Goal: Information Seeking & Learning: Understand process/instructions

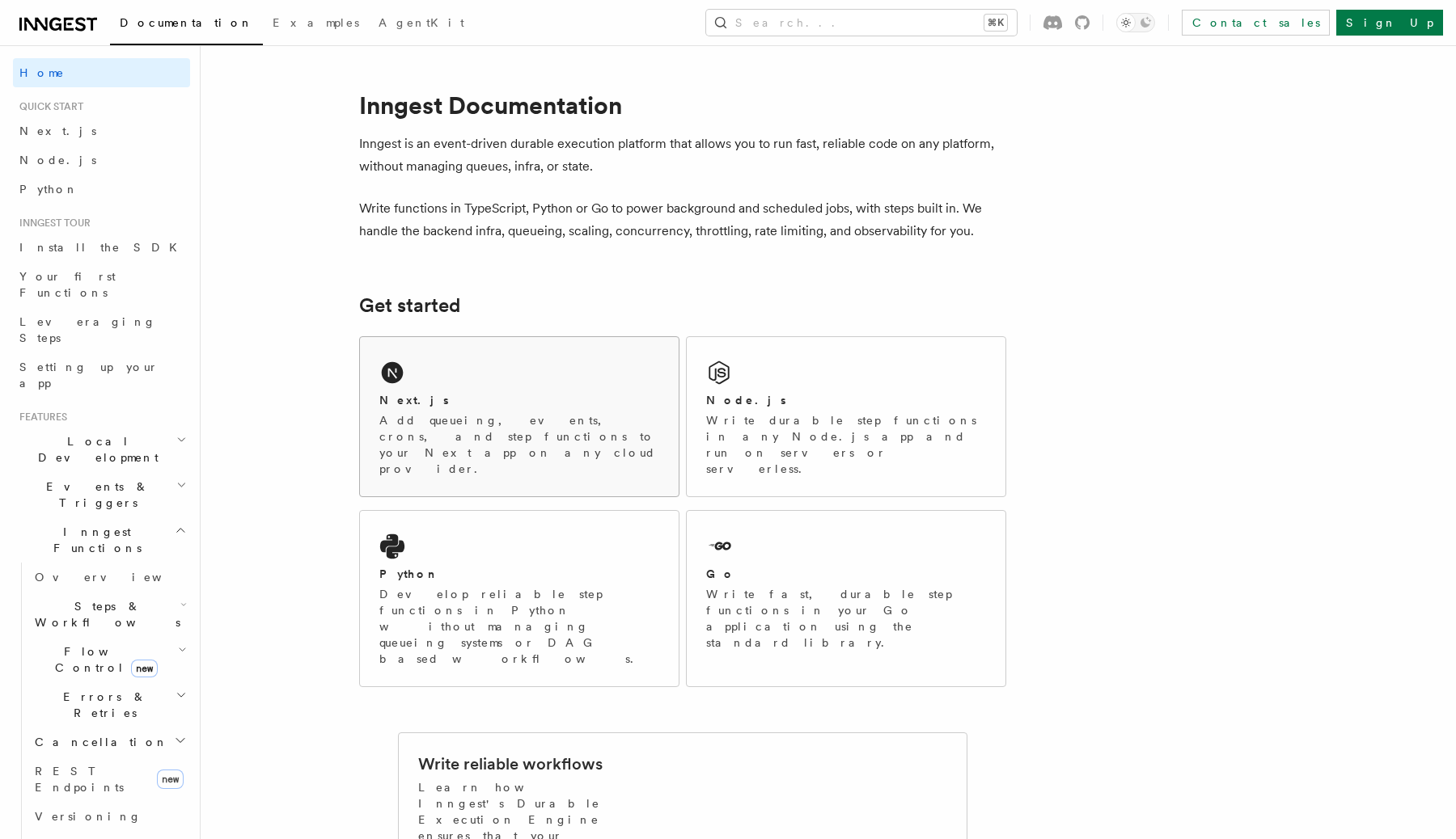
click at [499, 375] on div "Next.js Add queueing, events, crons, and step functions to your Next app on any…" at bounding box center [519, 417] width 319 height 159
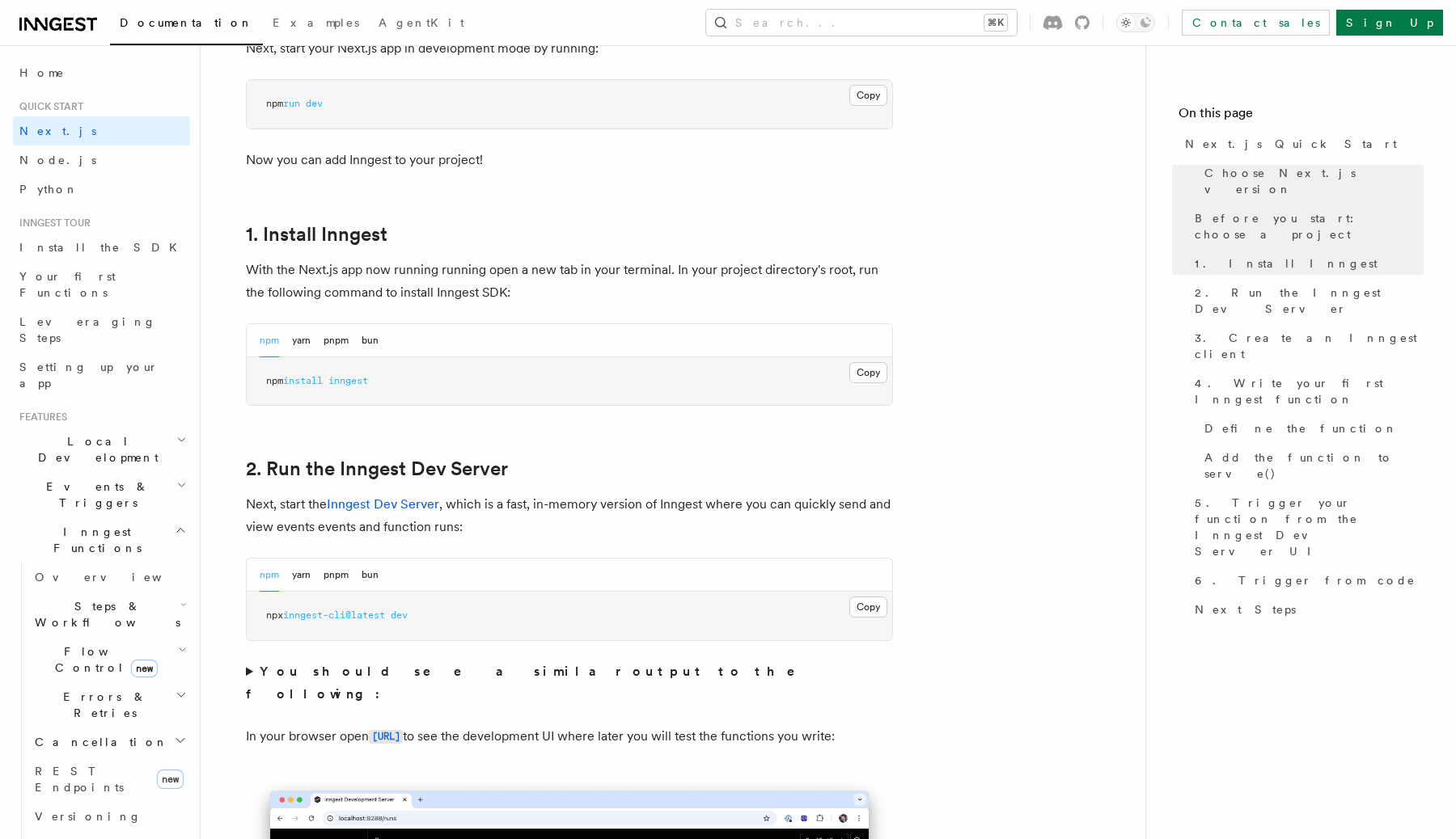
scroll to position [785, 0]
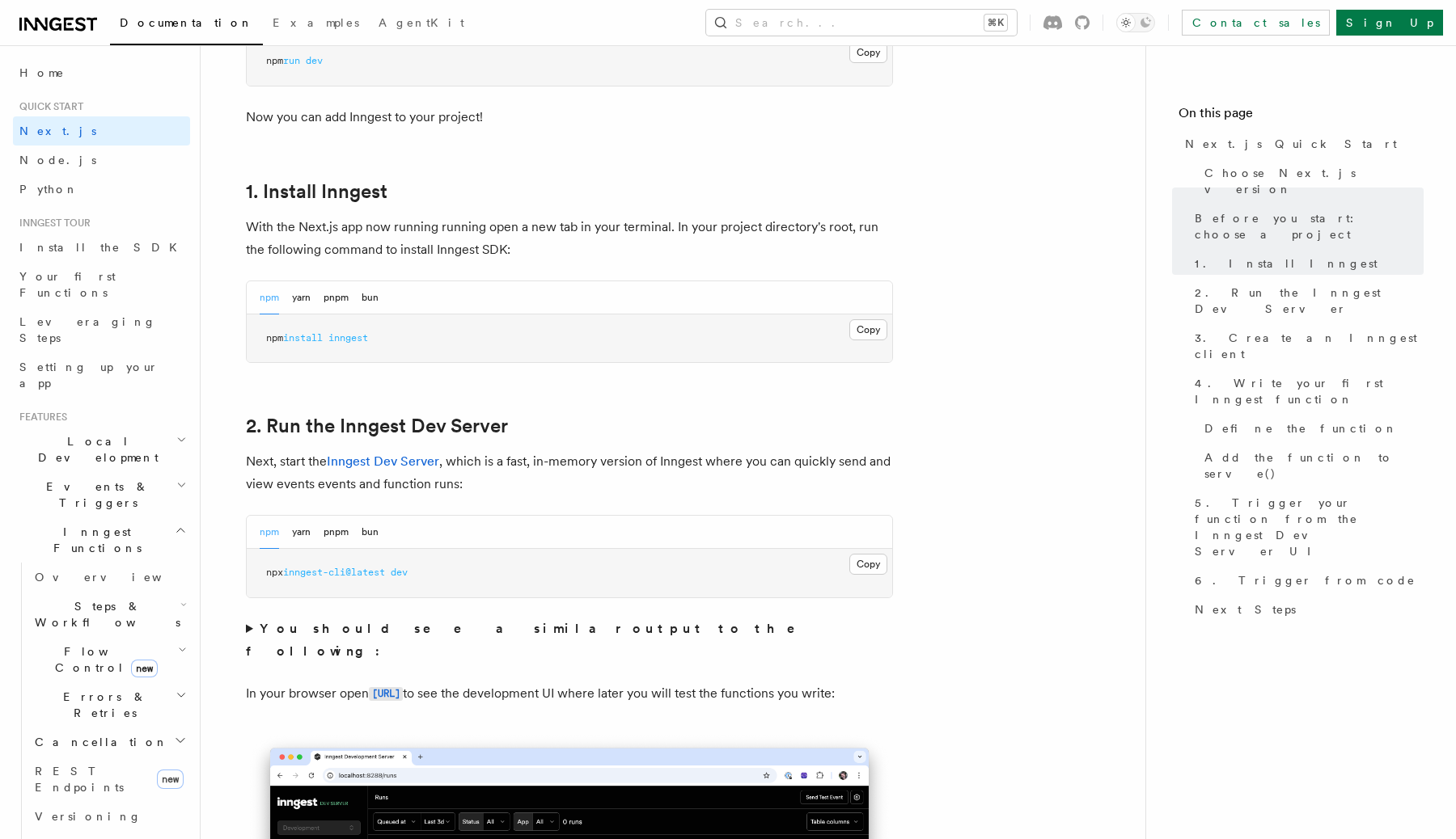
click at [364, 339] on span "inngest" at bounding box center [348, 337] width 40 height 11
copy span "inngest"
